Goal: Information Seeking & Learning: Learn about a topic

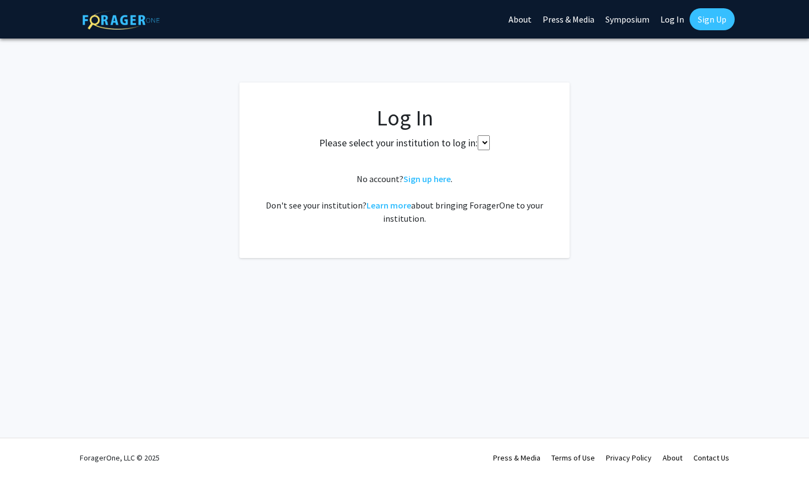
select select
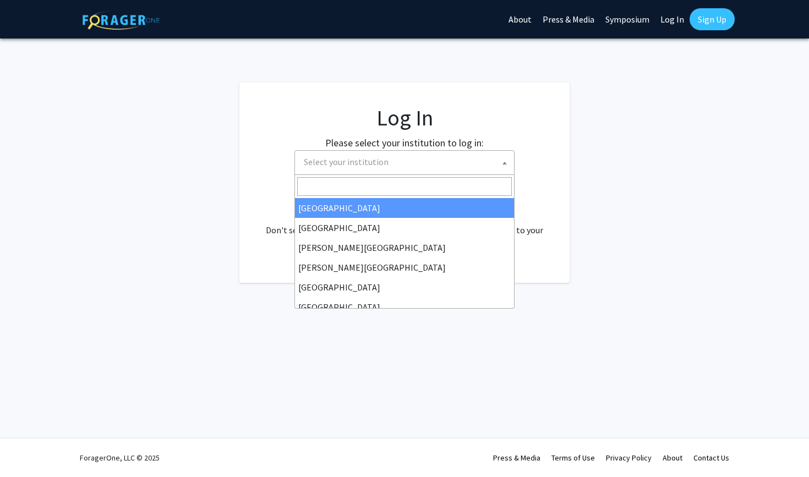
click at [408, 168] on span "Select your institution" at bounding box center [406, 162] width 215 height 23
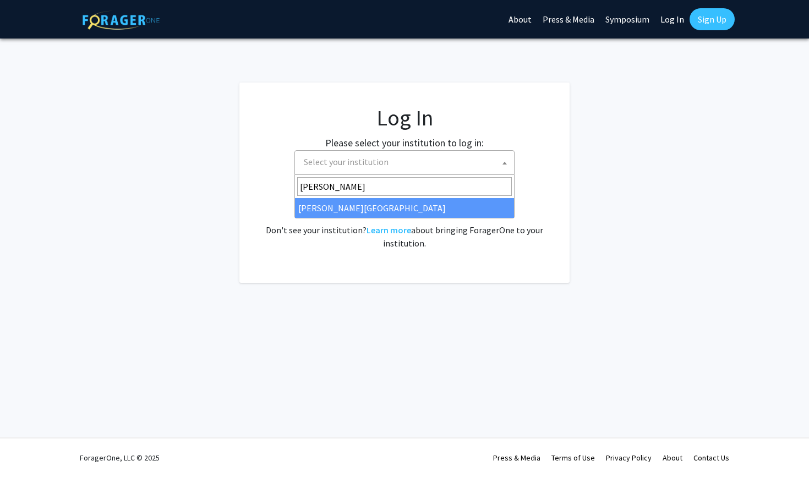
type input "[PERSON_NAME]"
select select "21"
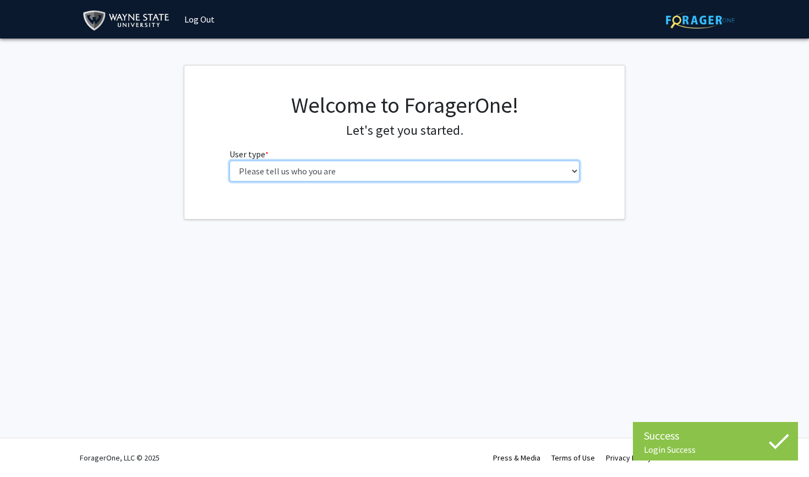
select select "1: undergrad"
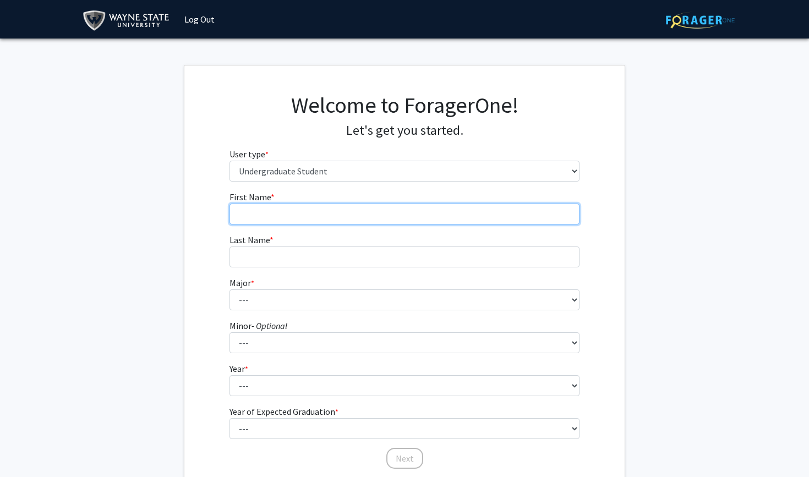
click at [314, 211] on input "First Name * required" at bounding box center [405, 214] width 351 height 21
type input "[PERSON_NAME]"
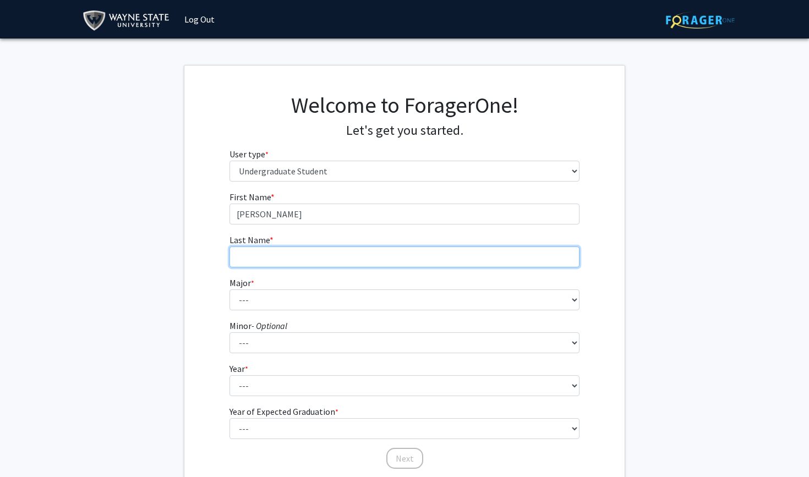
click at [272, 258] on input "Last Name * required" at bounding box center [405, 257] width 351 height 21
type input "[PERSON_NAME]"
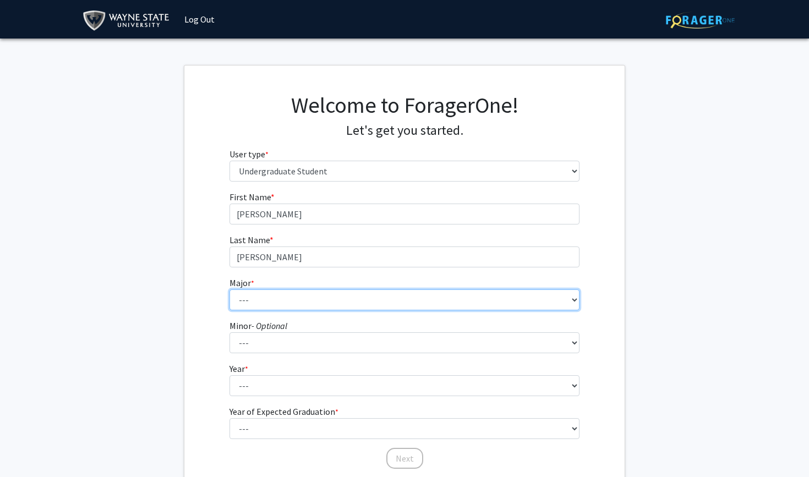
select select "78: 1858"
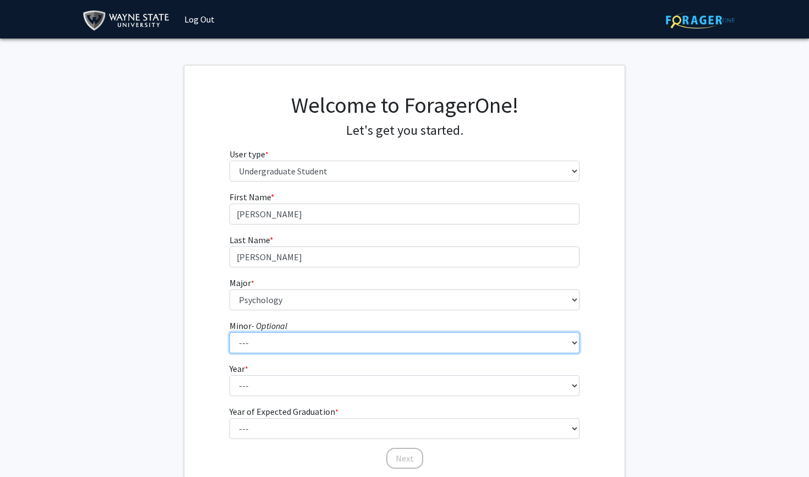
select select "21: 1386"
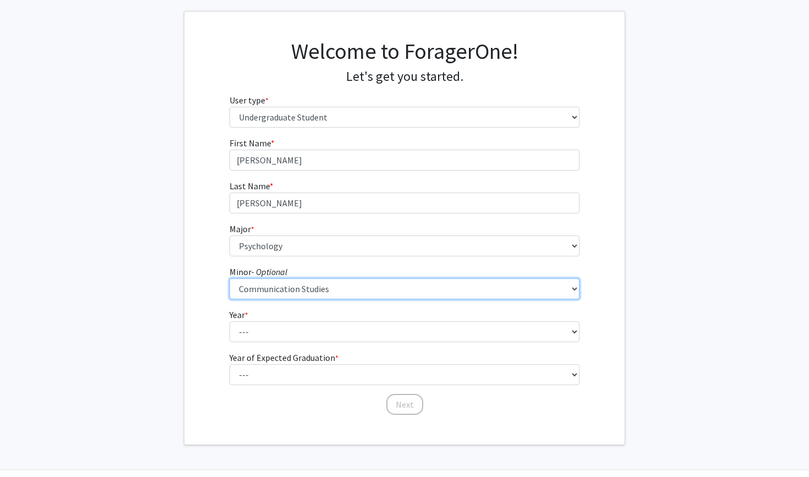
scroll to position [56, 0]
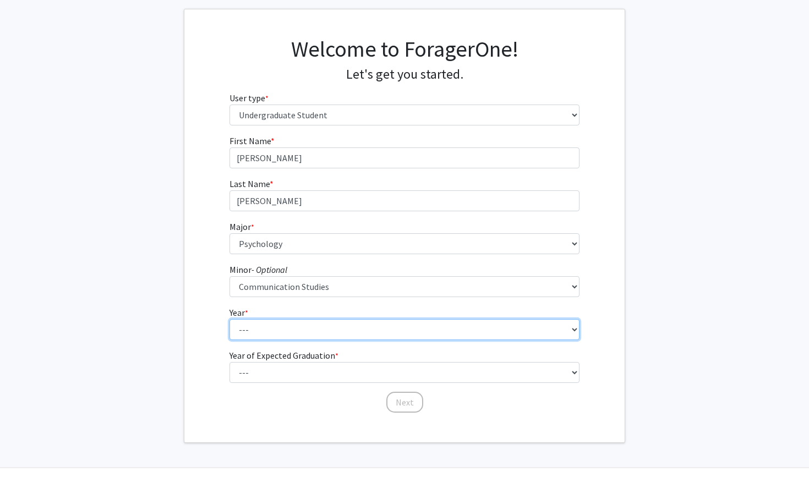
select select "4: senior"
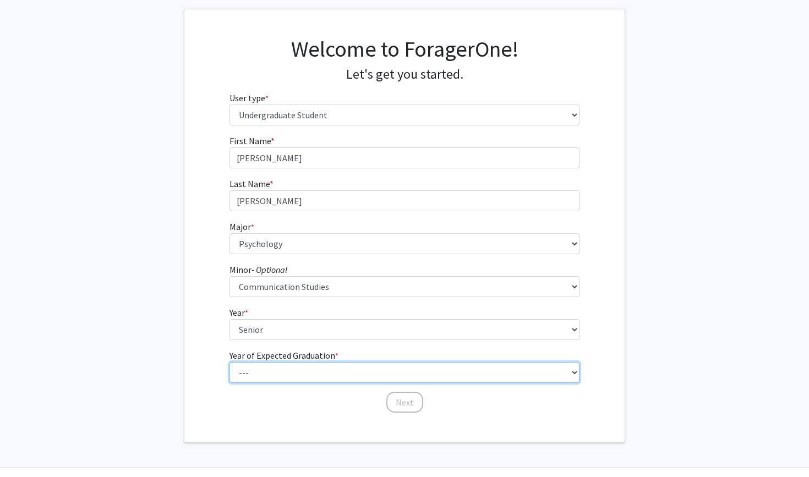
select select "1: 2025"
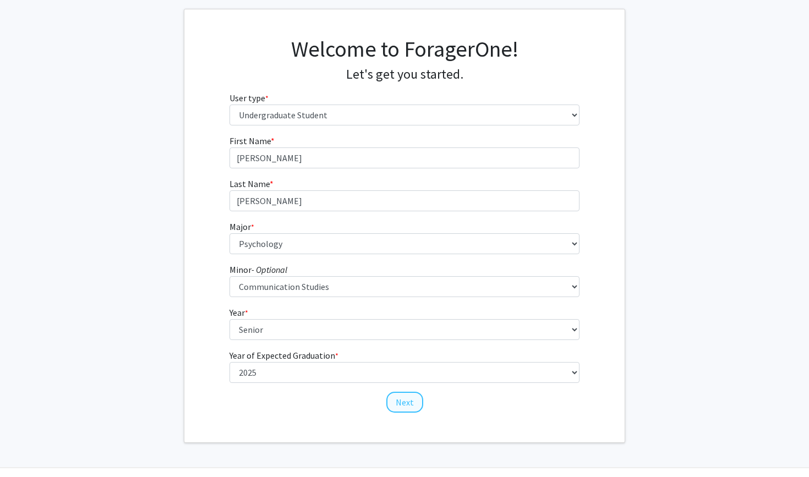
click at [408, 404] on button "Next" at bounding box center [404, 402] width 37 height 21
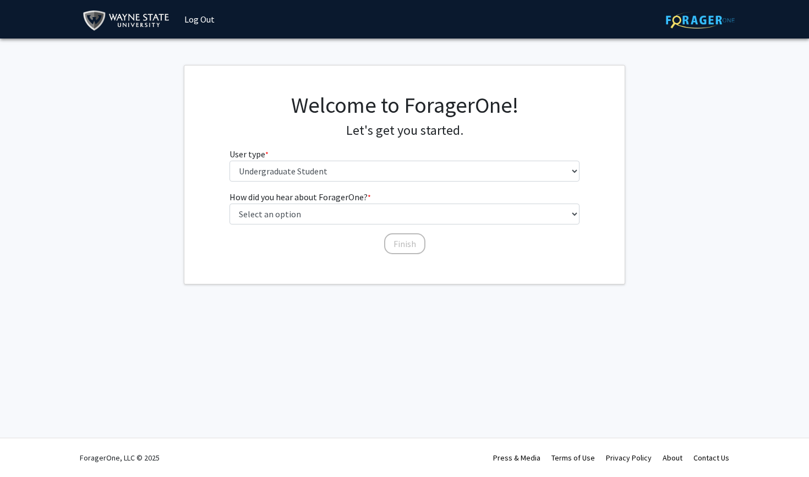
scroll to position [0, 0]
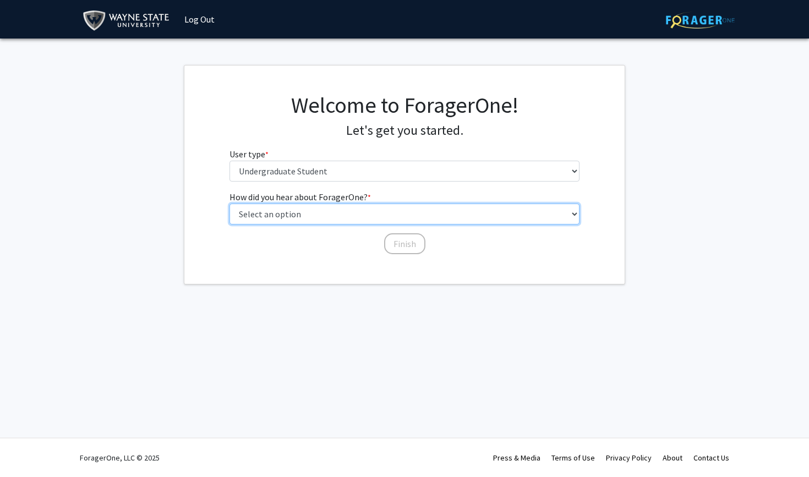
select select "2: faculty_recommendation"
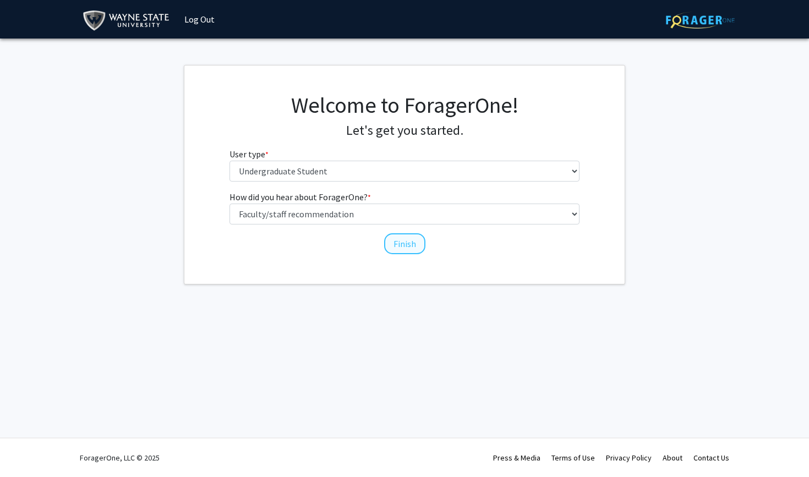
click at [403, 241] on button "Finish" at bounding box center [404, 243] width 41 height 21
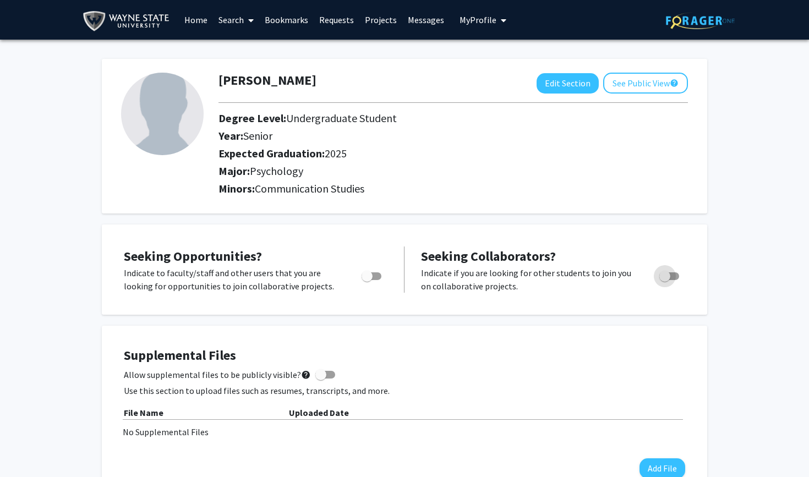
click at [673, 278] on span "Toggle" at bounding box center [669, 276] width 20 height 8
click at [665, 280] on input "Would you like to receive other student requests to work with you?" at bounding box center [664, 280] width 1 height 1
click at [665, 280] on span "Toggle" at bounding box center [669, 276] width 20 height 8
click at [665, 281] on input "Would you like to receive other student requests to work with you?" at bounding box center [664, 280] width 1 height 1
checkbox input "false"
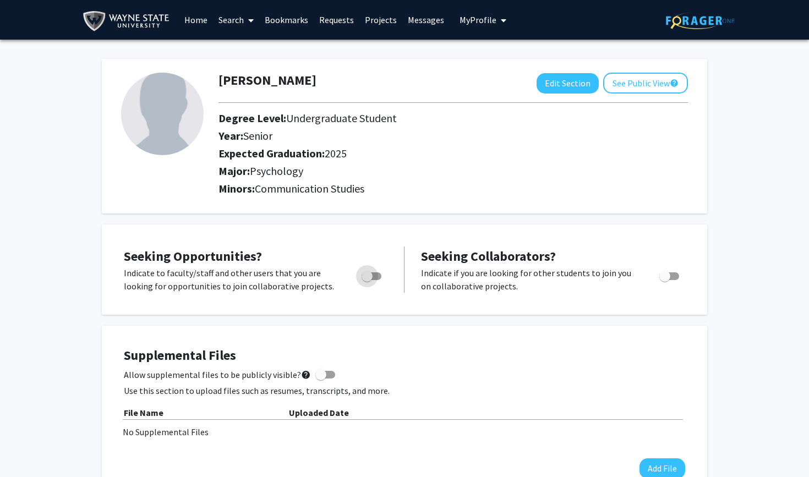
click at [375, 279] on span "Toggle" at bounding box center [372, 276] width 20 height 8
click at [367, 280] on input "Are you actively seeking opportunities?" at bounding box center [367, 280] width 1 height 1
checkbox input "true"
click at [373, 21] on link "Projects" at bounding box center [380, 20] width 43 height 39
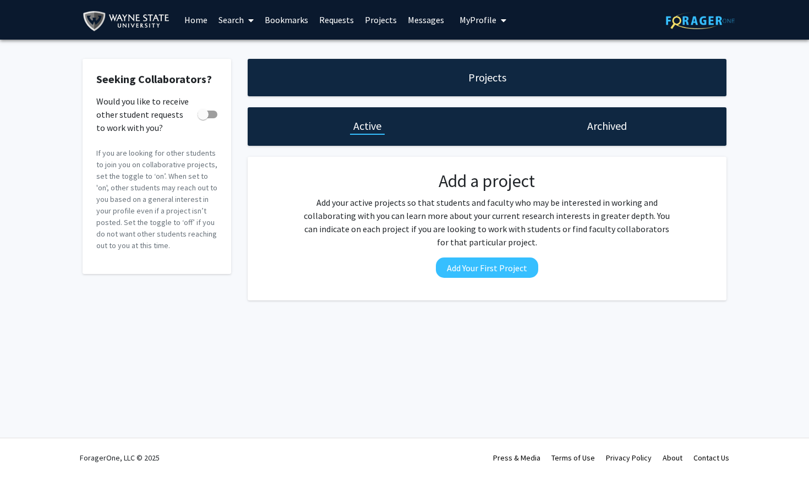
click at [458, 77] on div "Projects" at bounding box center [487, 77] width 479 height 37
click at [236, 25] on link "Search" at bounding box center [236, 20] width 46 height 39
click at [201, 21] on link "Home" at bounding box center [196, 20] width 34 height 39
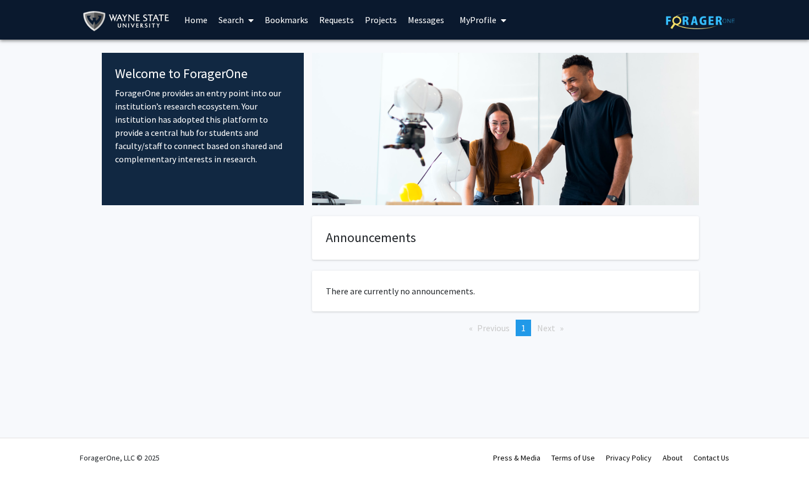
click at [236, 21] on link "Search" at bounding box center [236, 20] width 46 height 39
click at [250, 75] on span "Students" at bounding box center [246, 73] width 67 height 22
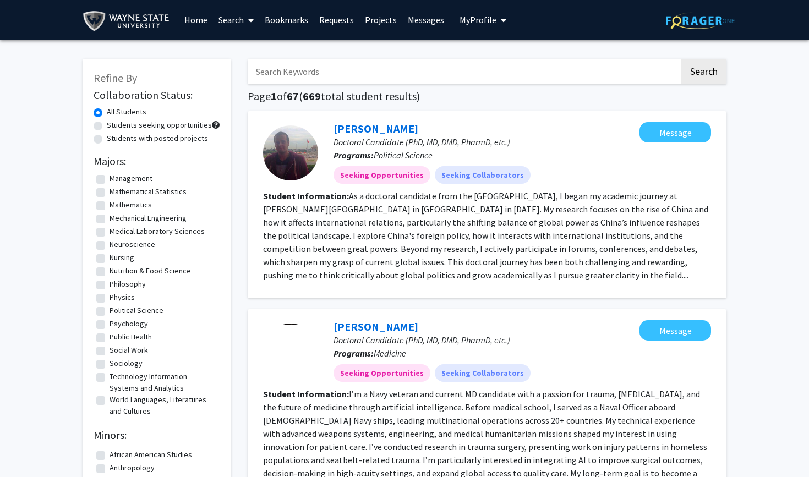
scroll to position [422, 0]
click at [110, 353] on label "Social Work" at bounding box center [129, 351] width 39 height 12
click at [110, 352] on input "Social Work" at bounding box center [113, 348] width 7 height 7
checkbox input "true"
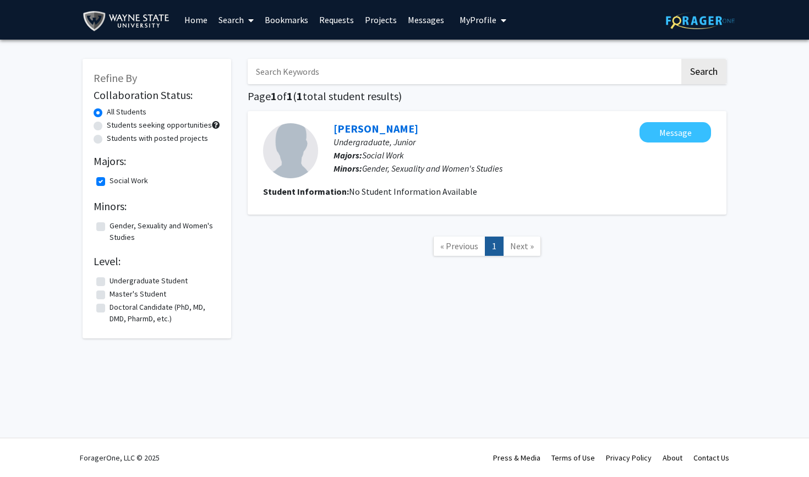
click at [107, 127] on label "Students seeking opportunities" at bounding box center [159, 125] width 105 height 12
click at [107, 127] on input "Students seeking opportunities" at bounding box center [110, 122] width 7 height 7
radio input "true"
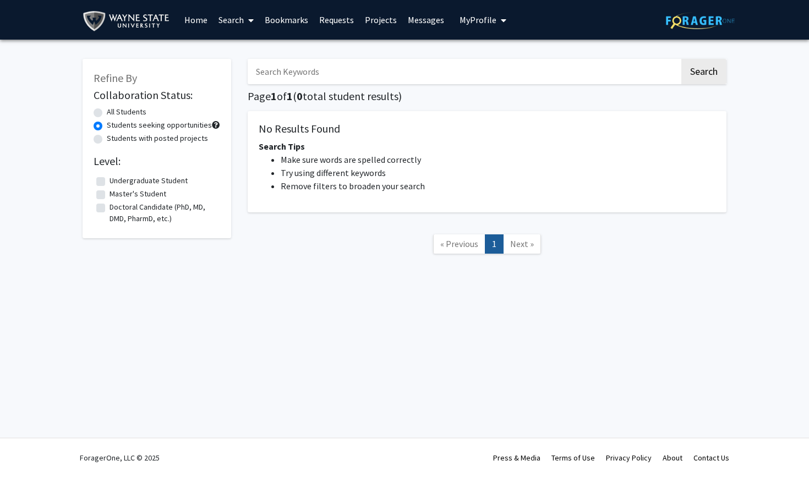
click at [107, 144] on label "Students with posted projects" at bounding box center [157, 139] width 101 height 12
click at [107, 140] on input "Students with posted projects" at bounding box center [110, 136] width 7 height 7
radio input "true"
click at [110, 181] on label "Undergraduate Student" at bounding box center [149, 181] width 78 height 12
click at [110, 181] on input "Undergraduate Student" at bounding box center [113, 178] width 7 height 7
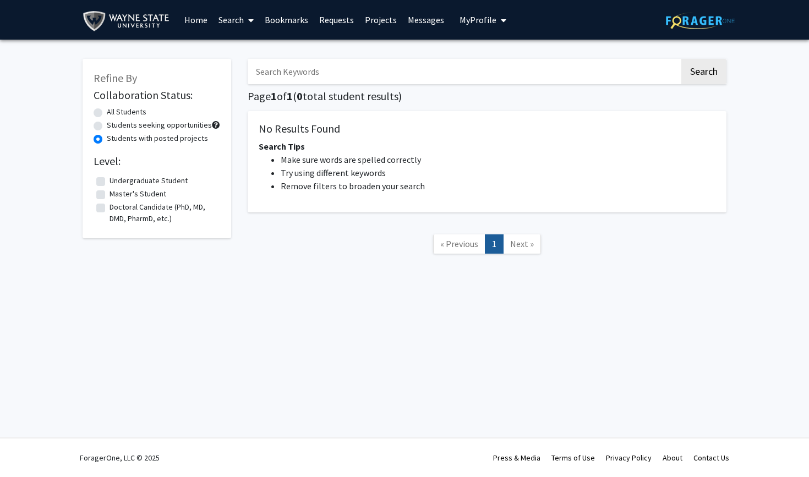
checkbox input "false"
radio input "true"
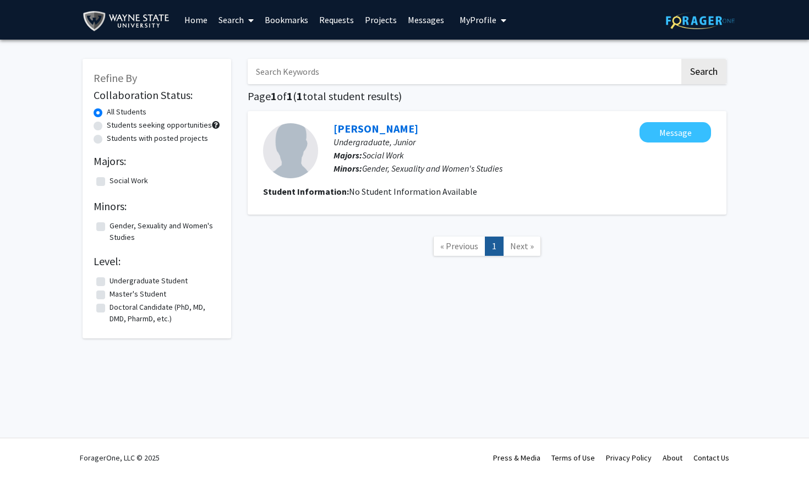
checkbox input "false"
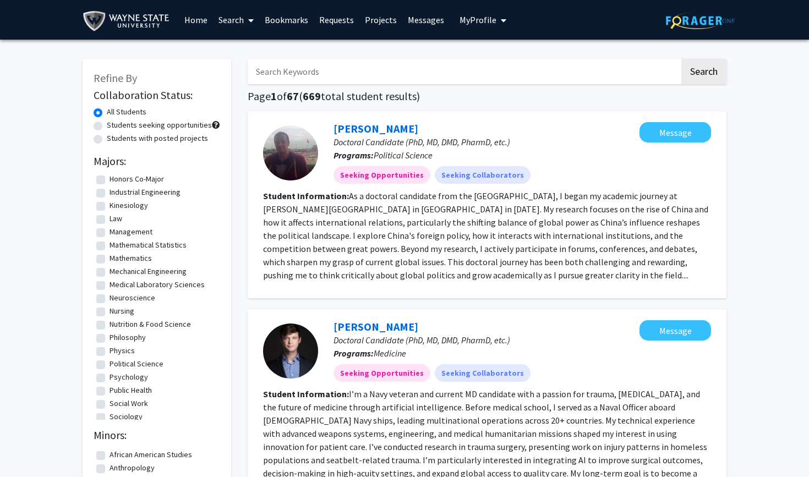
scroll to position [368, 0]
click at [110, 380] on label "Psychology" at bounding box center [129, 378] width 39 height 12
click at [110, 379] on input "Psychology" at bounding box center [113, 375] width 7 height 7
checkbox input "true"
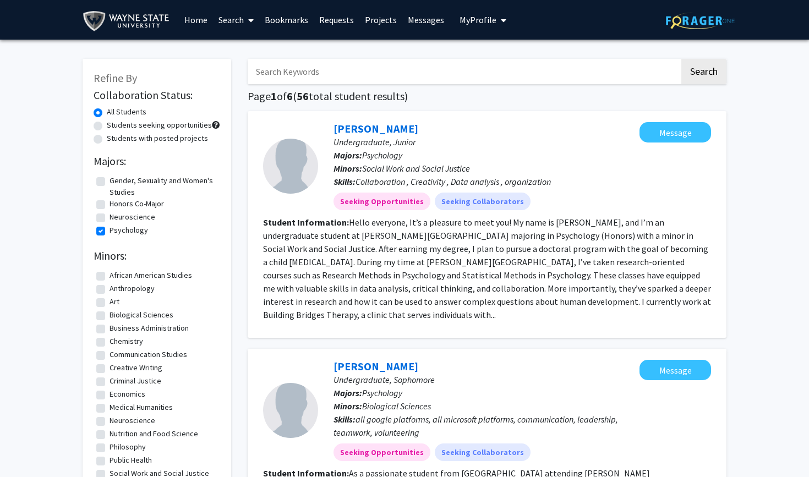
click at [294, 76] on input "Search Keywords" at bounding box center [464, 71] width 432 height 25
type input "research"
click at [703, 73] on button "Search" at bounding box center [703, 71] width 45 height 25
checkbox input "false"
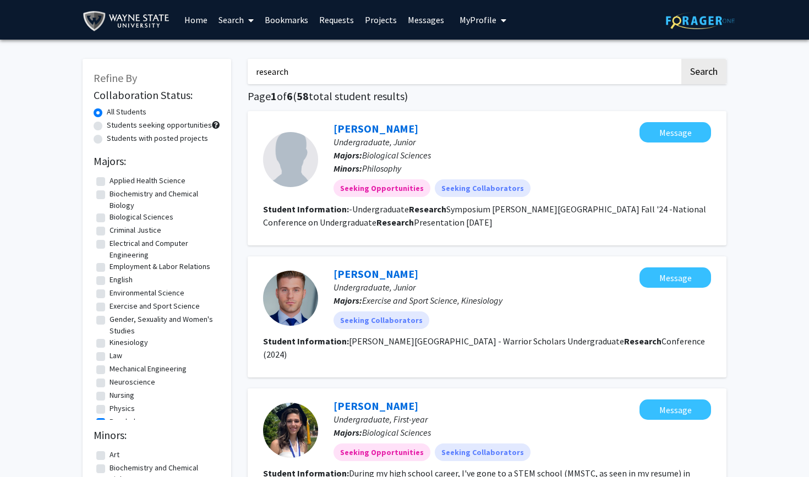
checkbox input "true"
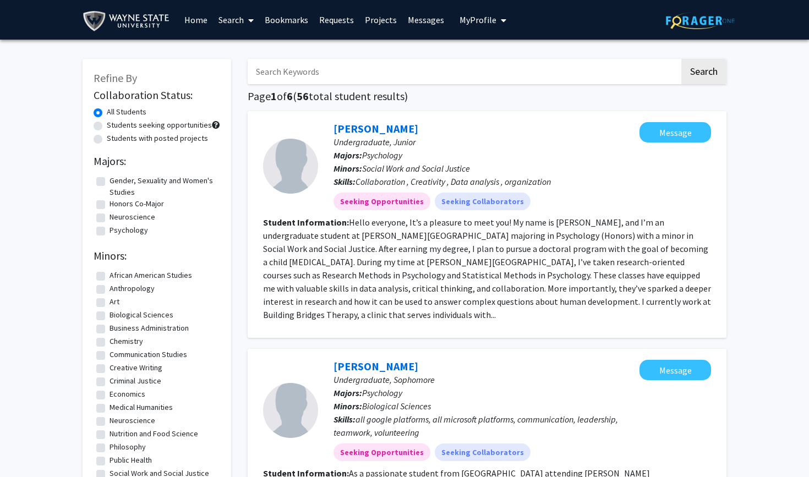
checkbox input "false"
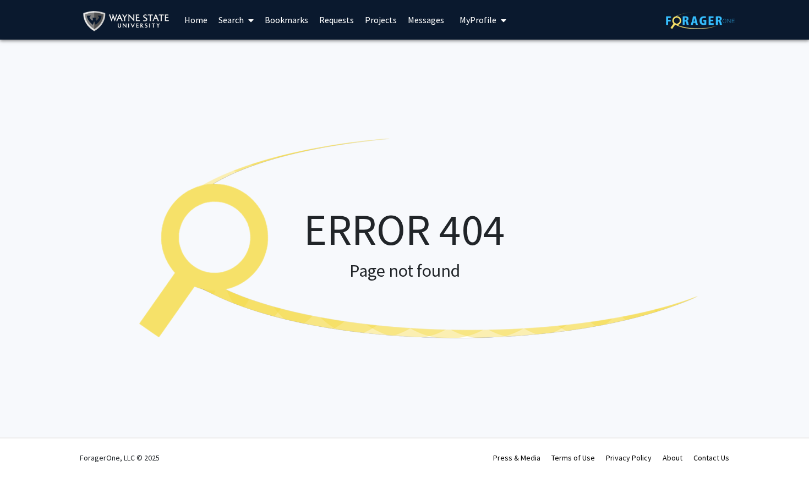
click at [379, 20] on link "Projects" at bounding box center [380, 20] width 43 height 39
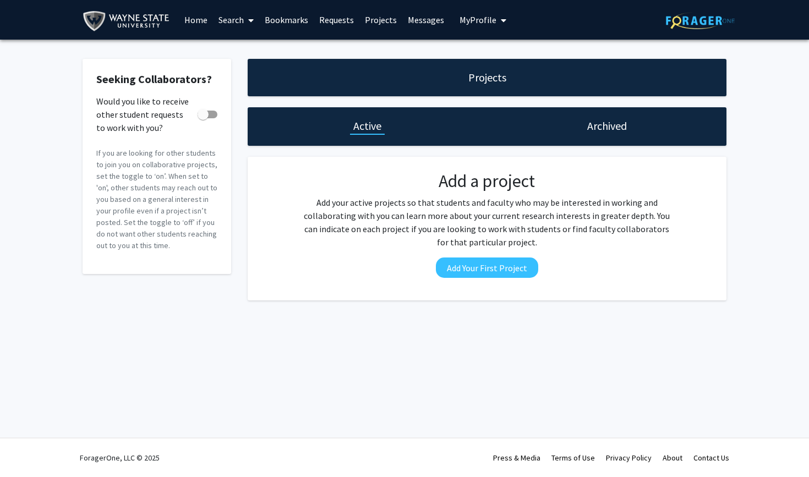
click at [482, 81] on h1 "Projects" at bounding box center [487, 77] width 38 height 15
click at [281, 21] on link "Bookmarks" at bounding box center [286, 20] width 54 height 39
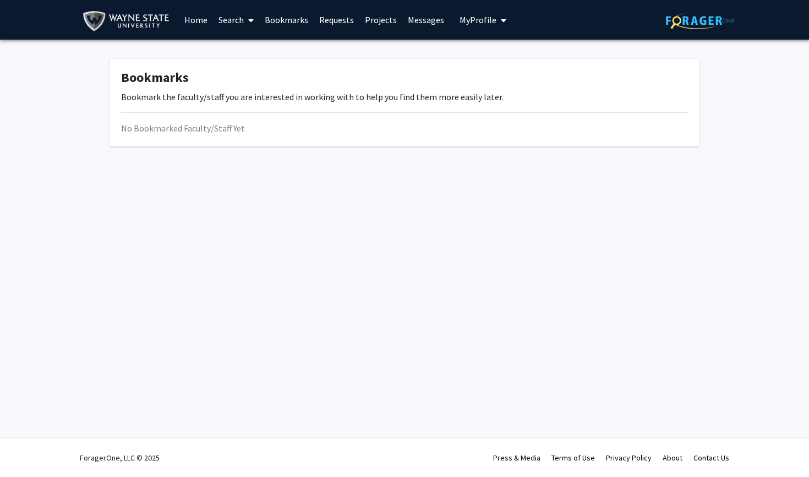
click at [207, 23] on link "Home" at bounding box center [196, 20] width 34 height 39
